Goal: Download file/media

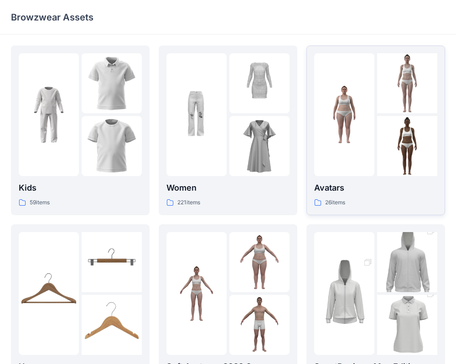
click at [353, 128] on img at bounding box center [344, 115] width 60 height 60
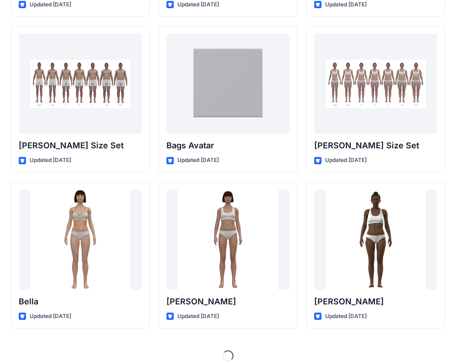
scroll to position [959, 0]
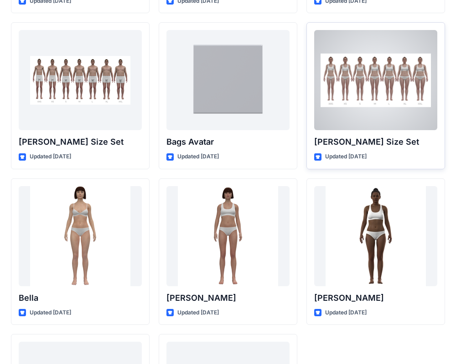
click at [354, 88] on div at bounding box center [375, 80] width 123 height 100
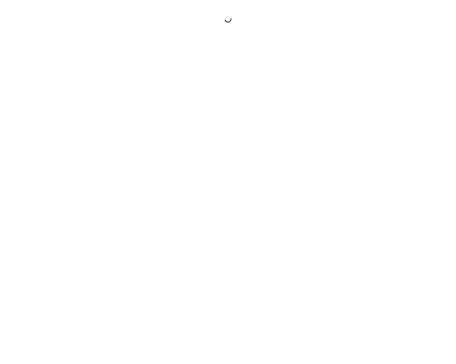
click at [354, 88] on div at bounding box center [228, 182] width 456 height 364
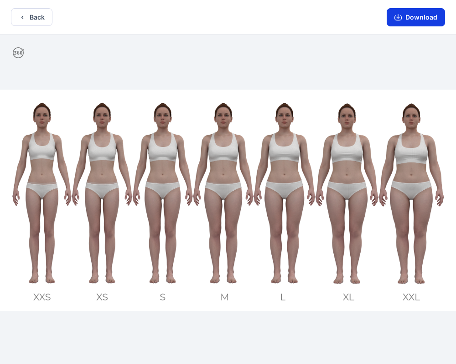
click at [415, 21] on button "Download" at bounding box center [415, 17] width 58 height 18
